Goal: Information Seeking & Learning: Learn about a topic

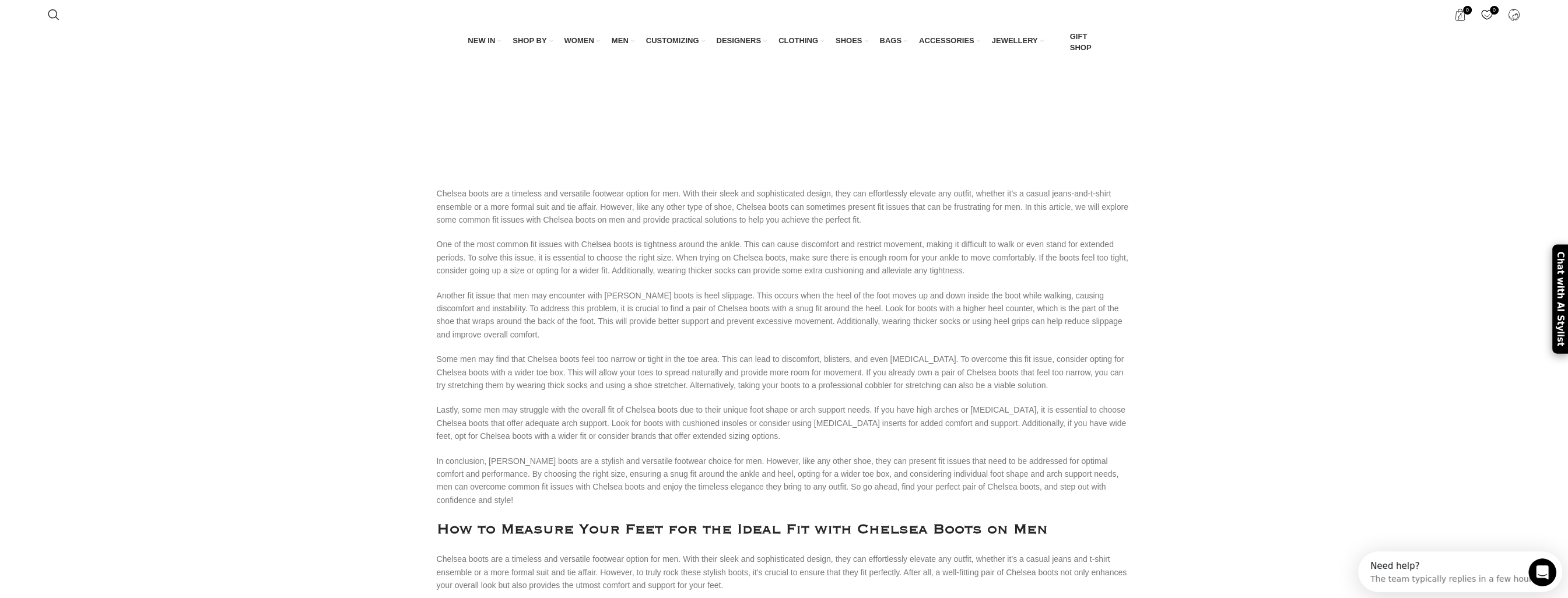
scroll to position [2216, 0]
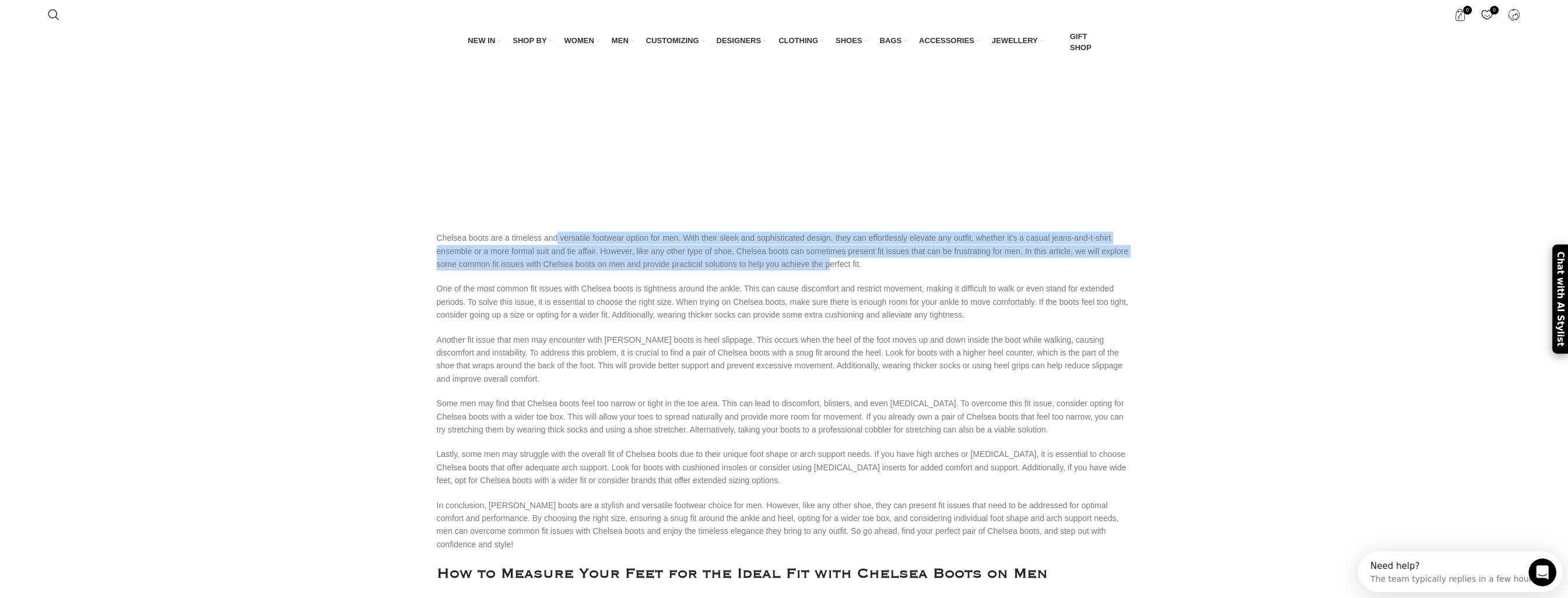
drag, startPoint x: 550, startPoint y: 176, endPoint x: 798, endPoint y: 204, distance: 249.6
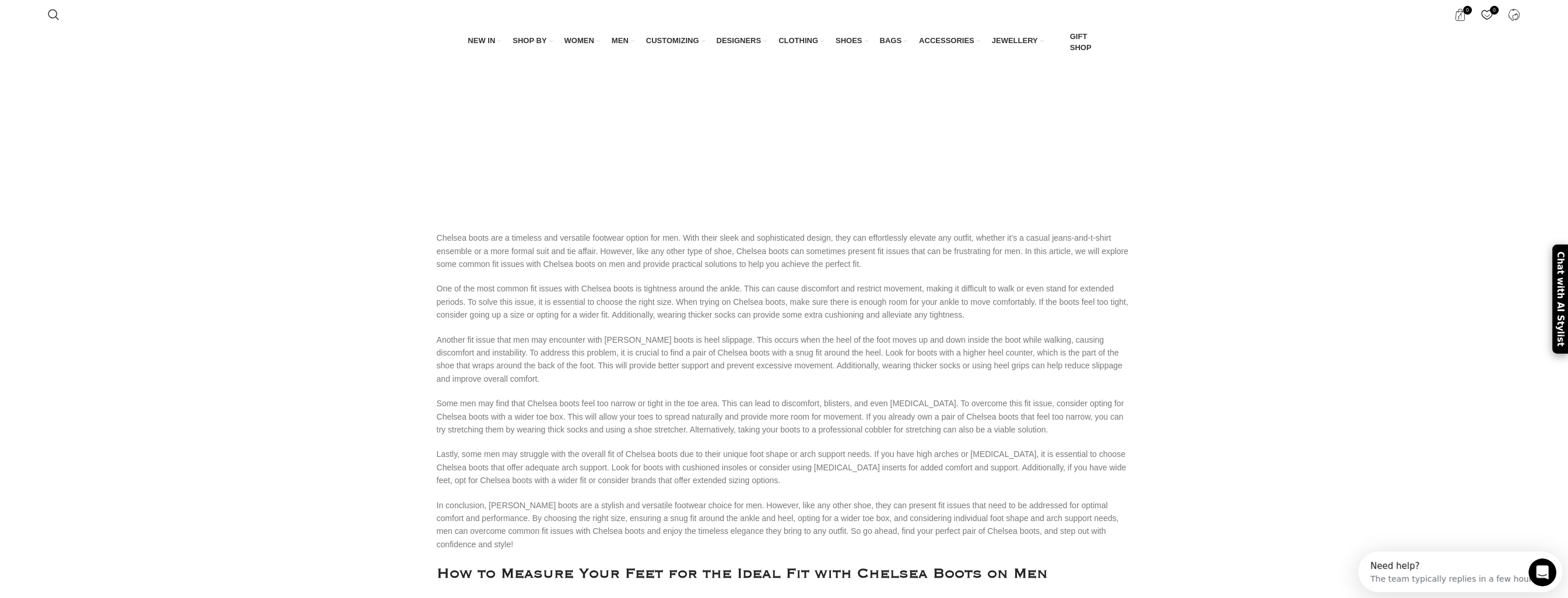
drag, startPoint x: 798, startPoint y: 204, endPoint x: 807, endPoint y: 204, distance: 9.0
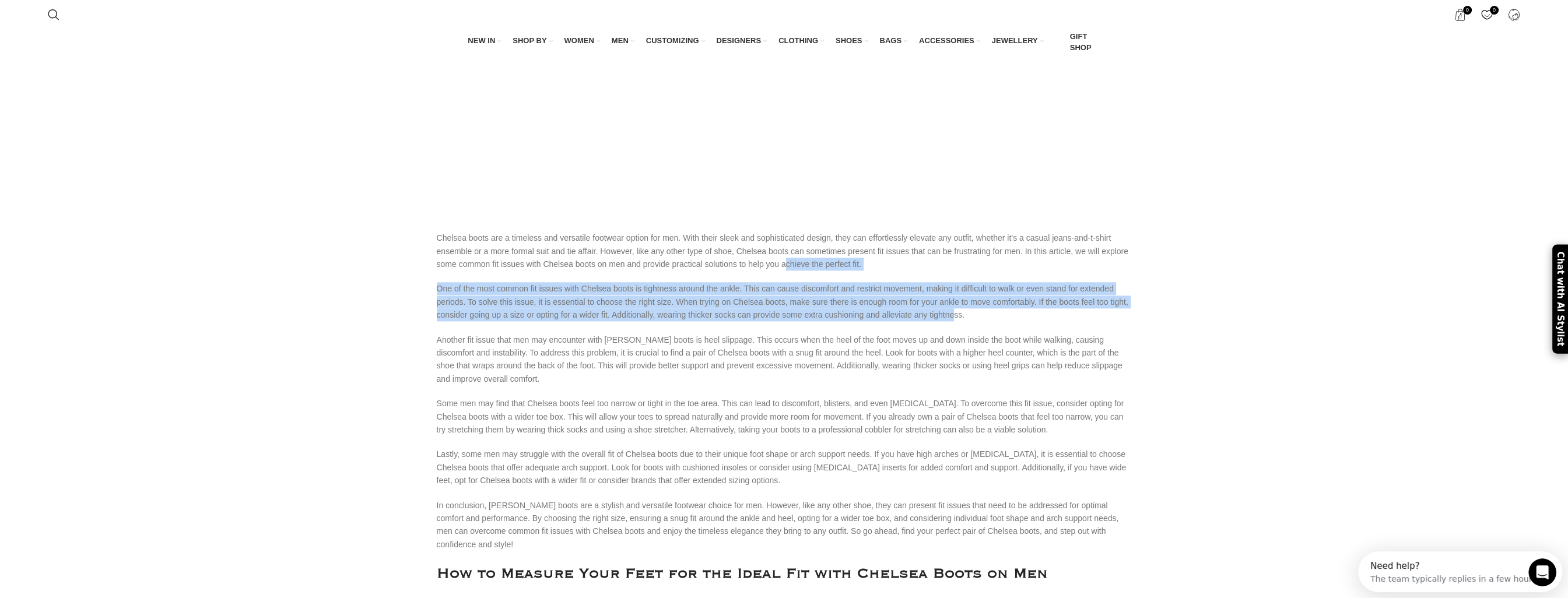
drag, startPoint x: 754, startPoint y: 204, endPoint x: 886, endPoint y: 263, distance: 144.6
click at [886, 263] on div "Sleek and stylish, [PERSON_NAME] boots fit men with timeless sophistication. In…" at bounding box center [785, 388] width 696 height 4844
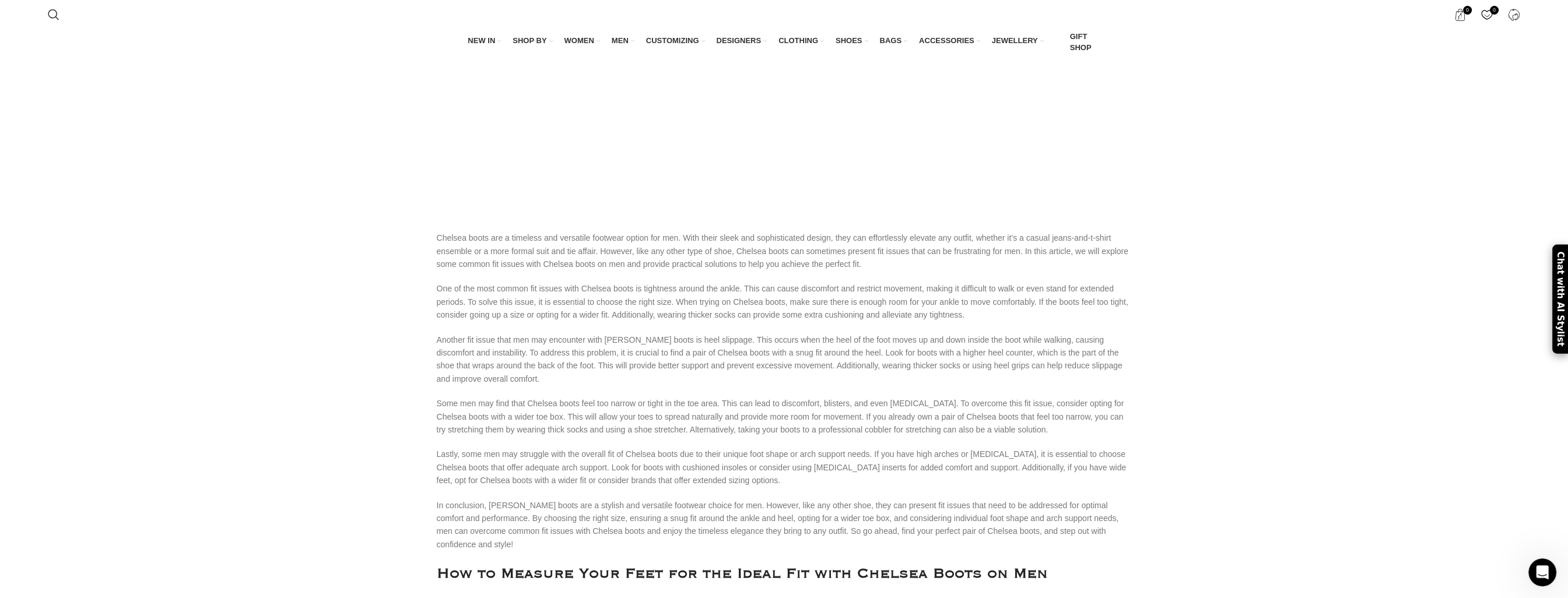
drag, startPoint x: 886, startPoint y: 263, endPoint x: 909, endPoint y: 258, distance: 23.5
click at [909, 282] on p "One of the most common fit issues with Chelsea boots is tightness around the an…" at bounding box center [785, 301] width 696 height 39
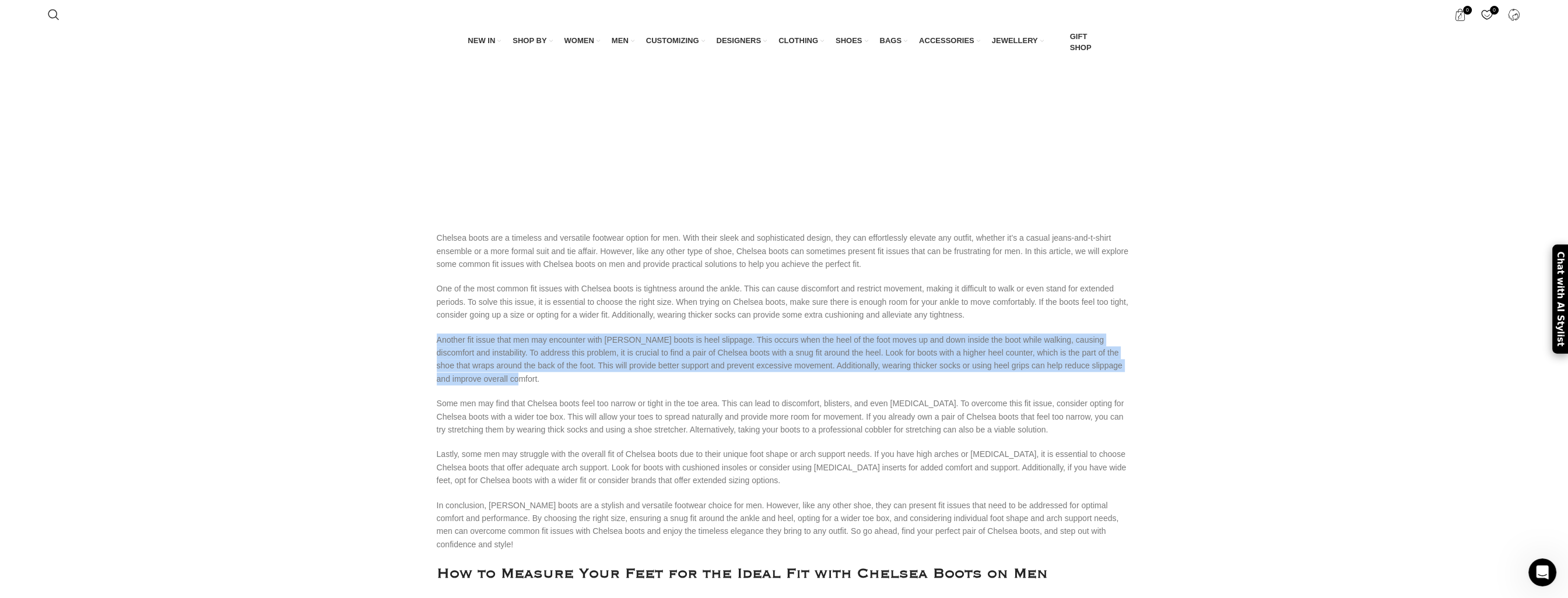
drag, startPoint x: 931, startPoint y: 255, endPoint x: 911, endPoint y: 324, distance: 71.8
click at [911, 324] on div "Sleek and stylish, [PERSON_NAME] boots fit men with timeless sophistication. In…" at bounding box center [785, 388] width 696 height 4844
drag, startPoint x: 911, startPoint y: 324, endPoint x: 764, endPoint y: 306, distance: 148.1
click at [764, 334] on p "Another fit issue that men may encounter with [PERSON_NAME] boots is heel slipp…" at bounding box center [785, 359] width 696 height 53
click at [548, 334] on p "Another fit issue that men may encounter with [PERSON_NAME] boots is heel slipp…" at bounding box center [785, 359] width 696 height 53
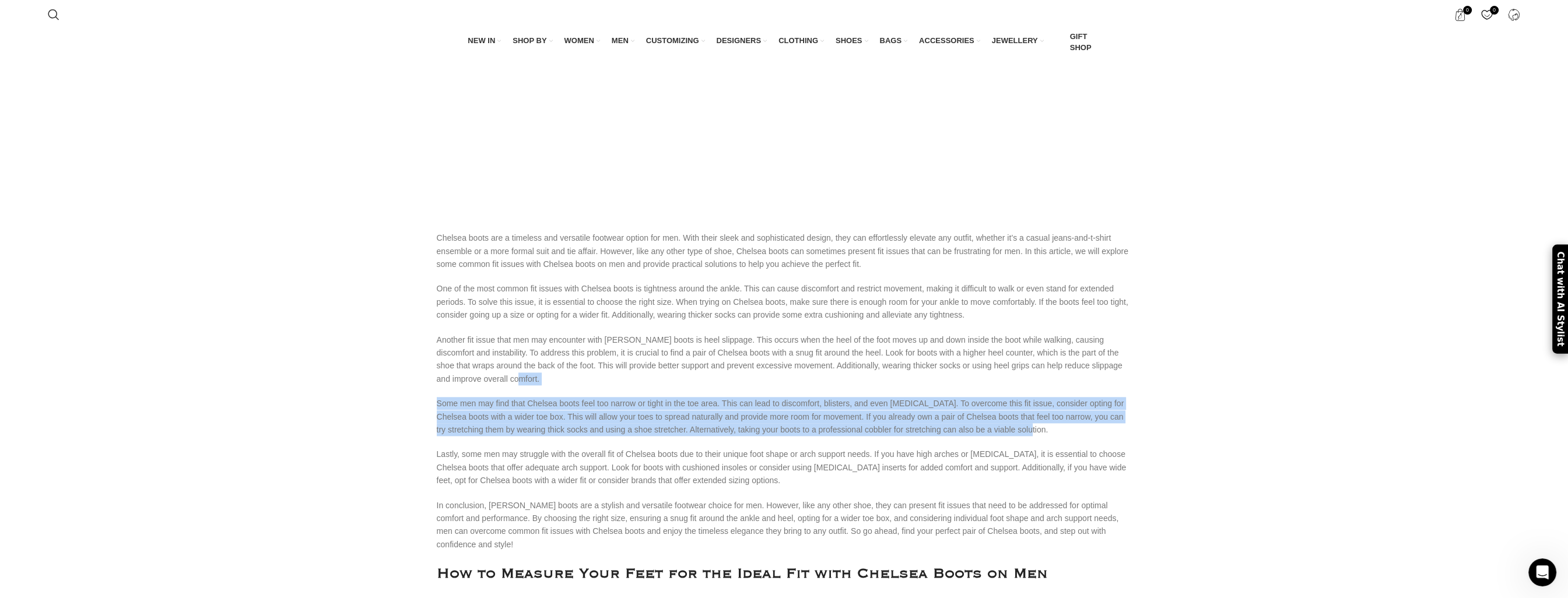
drag, startPoint x: 548, startPoint y: 324, endPoint x: 1035, endPoint y: 367, distance: 488.9
click at [1035, 367] on div "Sleek and stylish, [PERSON_NAME] boots fit men with timeless sophistication. In…" at bounding box center [785, 388] width 696 height 4844
drag, startPoint x: 1035, startPoint y: 367, endPoint x: 972, endPoint y: 374, distance: 63.4
click at [972, 397] on p "Some men may find that Chelsea boots feel too narrow or tight in the toe area. …" at bounding box center [785, 416] width 696 height 39
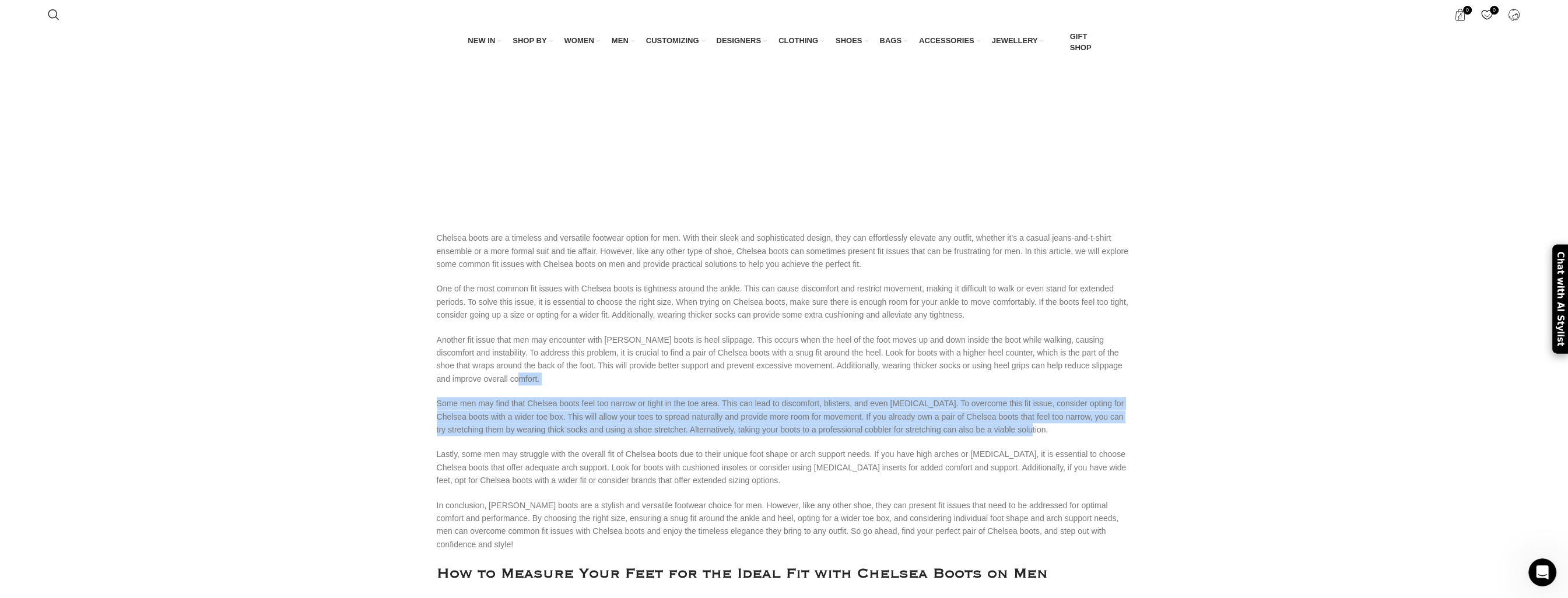
drag, startPoint x: 978, startPoint y: 365, endPoint x: 947, endPoint y: 317, distance: 57.1
click at [947, 317] on div "Sleek and stylish, [PERSON_NAME] boots fit men with timeless sophistication. In…" at bounding box center [785, 388] width 696 height 4844
drag, startPoint x: 947, startPoint y: 317, endPoint x: 851, endPoint y: 332, distance: 97.2
click at [851, 332] on div "Sleek and stylish, [PERSON_NAME] boots fit men with timeless sophistication. In…" at bounding box center [785, 388] width 696 height 4844
click at [812, 334] on p "Another fit issue that men may encounter with [PERSON_NAME] boots is heel slipp…" at bounding box center [785, 359] width 696 height 53
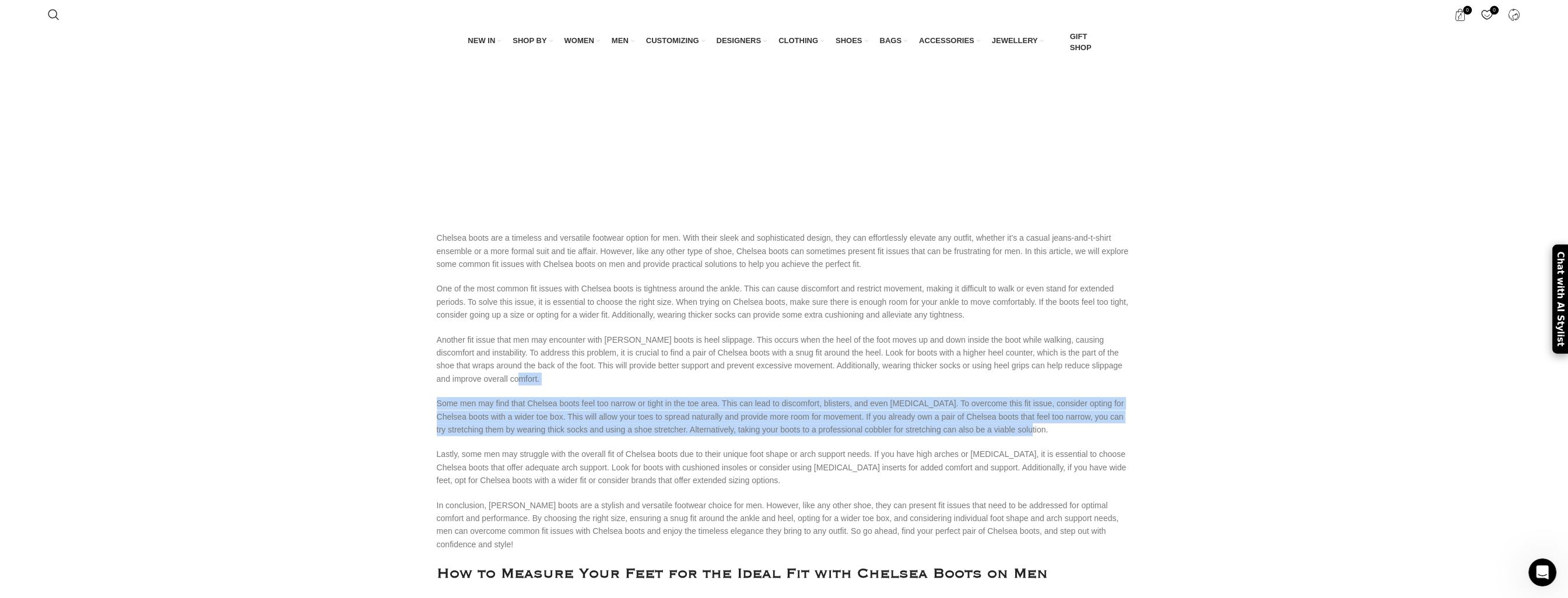
drag, startPoint x: 747, startPoint y: 320, endPoint x: 982, endPoint y: 369, distance: 240.1
click at [982, 369] on div "Sleek and stylish, [PERSON_NAME] boots fit men with timeless sophistication. In…" at bounding box center [785, 388] width 696 height 4844
drag, startPoint x: 982, startPoint y: 369, endPoint x: 922, endPoint y: 374, distance: 60.2
click at [922, 397] on p "Some men may find that Chelsea boots feel too narrow or tight in the toe area. …" at bounding box center [785, 416] width 696 height 39
click at [834, 397] on p "Some men may find that Chelsea boots feel too narrow or tight in the toe area. …" at bounding box center [785, 416] width 696 height 39
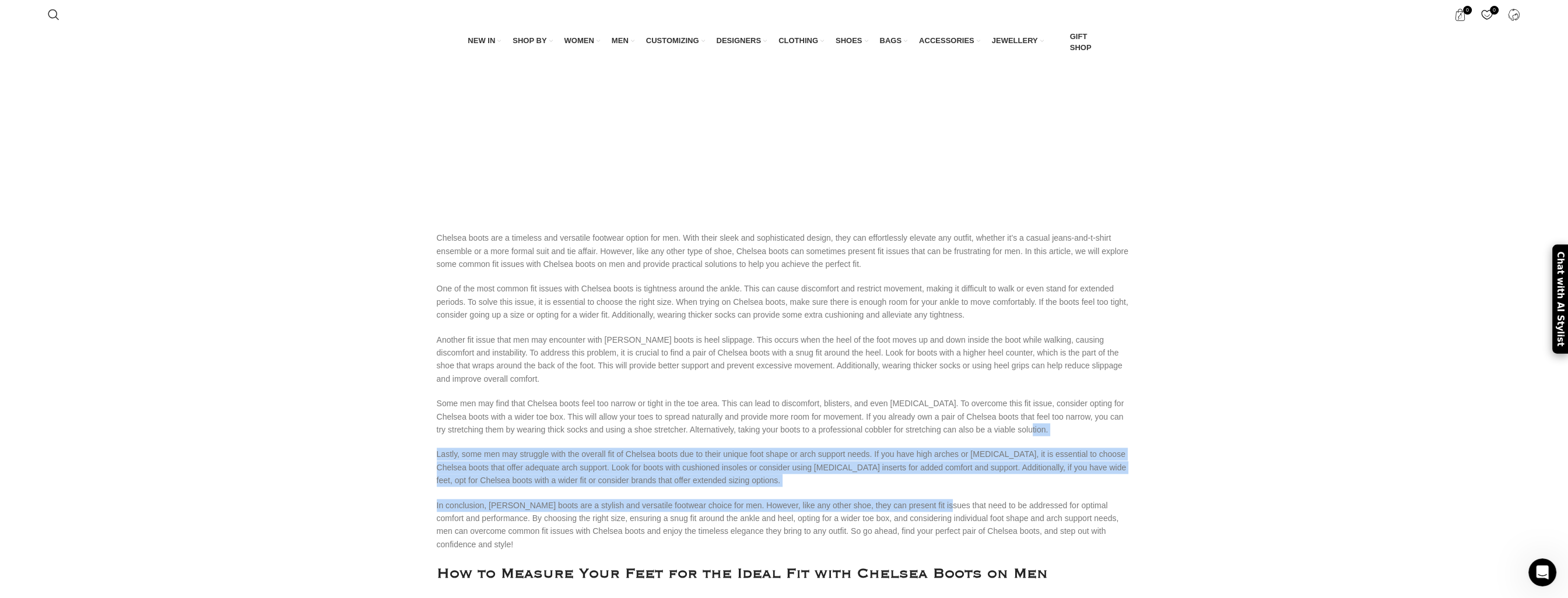
drag, startPoint x: 1008, startPoint y: 372, endPoint x: 920, endPoint y: 430, distance: 105.4
click at [920, 430] on div "Sleek and stylish, [PERSON_NAME] boots fit men with timeless sophistication. In…" at bounding box center [785, 388] width 696 height 4844
click at [719, 448] on p "Lastly, some men may struggle with the overall fit of Chelsea boots due to thei…" at bounding box center [785, 467] width 696 height 39
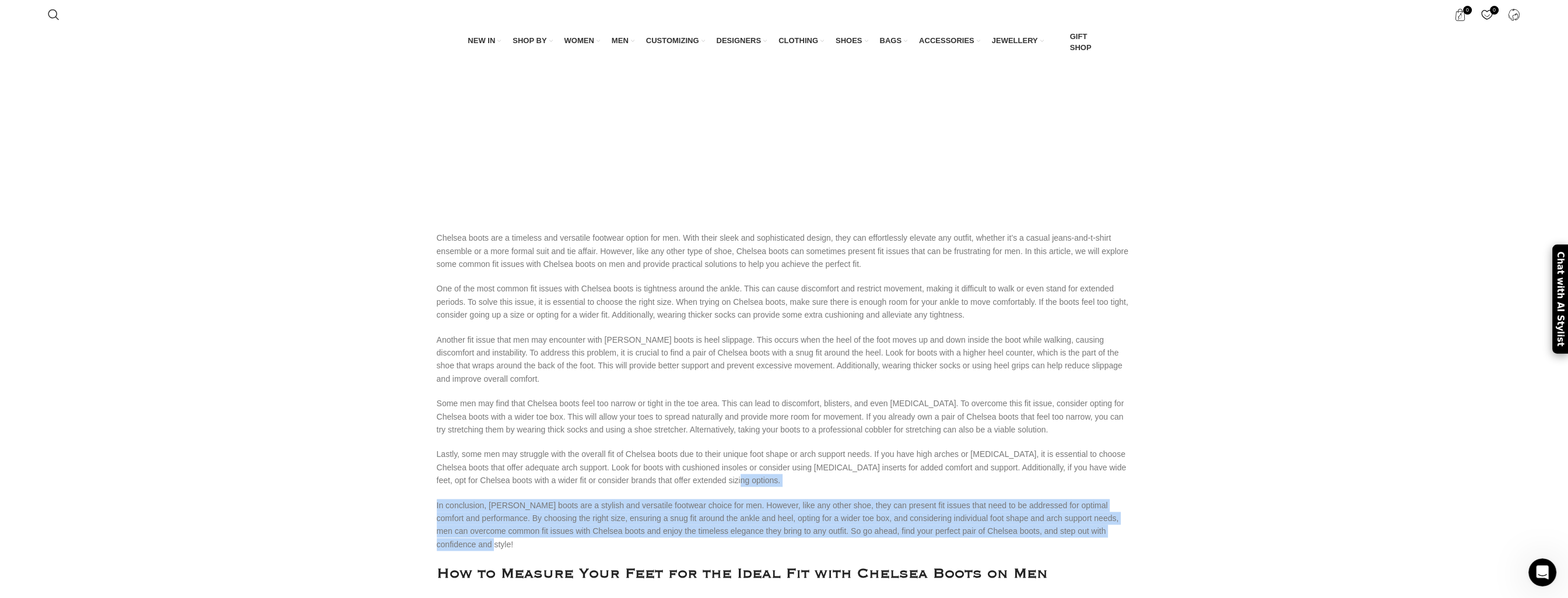
drag, startPoint x: 726, startPoint y: 417, endPoint x: 1110, endPoint y: 472, distance: 387.9
click at [1110, 472] on div "Sleek and stylish, [PERSON_NAME] boots fit men with timeless sophistication. In…" at bounding box center [785, 388] width 696 height 4844
click at [1110, 500] on p "In conclusion, [PERSON_NAME] boots are a stylish and versatile footwear choice …" at bounding box center [785, 525] width 696 height 53
click at [1106, 500] on p "In conclusion, [PERSON_NAME] boots are a stylish and versatile footwear choice …" at bounding box center [785, 525] width 696 height 53
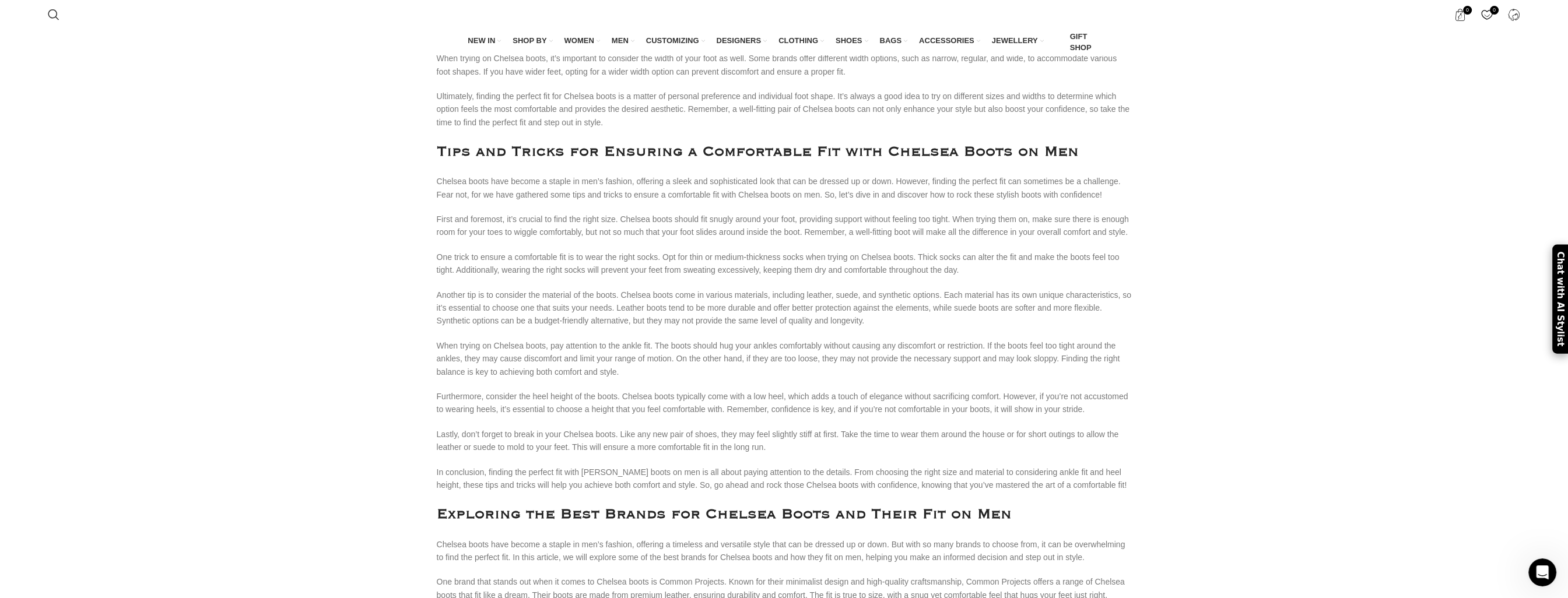
scroll to position [2146, 0]
